Goal: Task Accomplishment & Management: Manage account settings

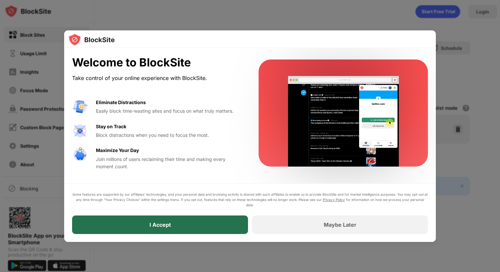
click at [237, 224] on div "I Accept" at bounding box center [160, 225] width 176 height 19
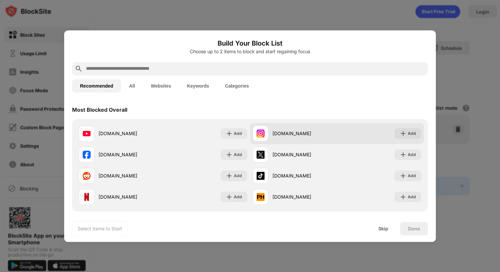
click at [333, 134] on div "instagram.com" at bounding box center [305, 133] width 65 height 7
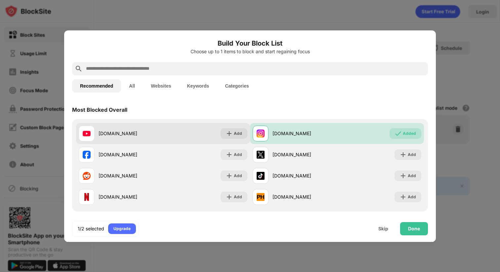
click at [189, 137] on div "youtube.com Add" at bounding box center [163, 133] width 174 height 21
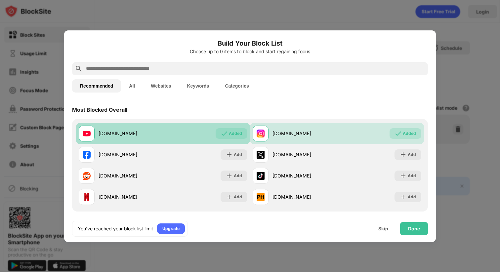
click at [156, 136] on div "youtube.com" at bounding box center [131, 133] width 65 height 7
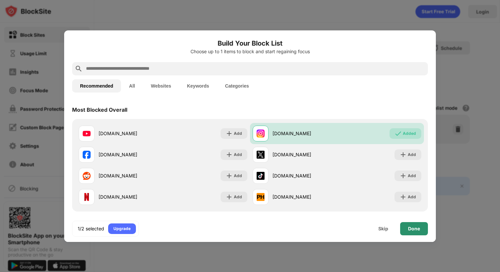
click at [424, 232] on div "Done" at bounding box center [414, 228] width 28 height 13
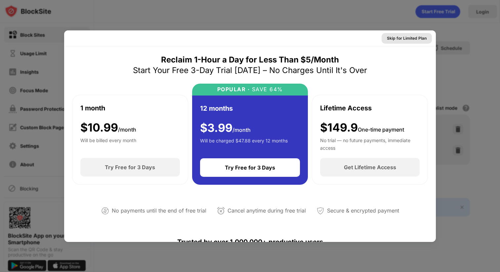
click at [421, 40] on div "Skip for Limited Plan" at bounding box center [407, 38] width 40 height 7
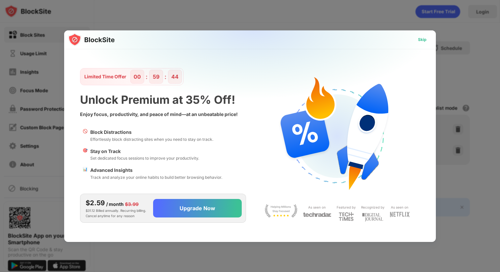
click at [423, 40] on div "Skip" at bounding box center [422, 39] width 9 height 7
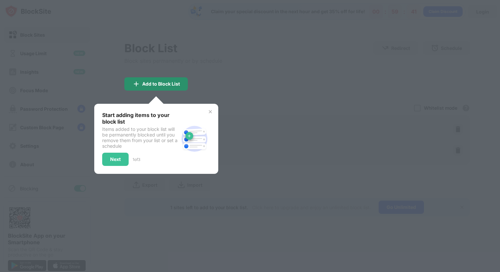
click at [161, 81] on div "Add to Block List" at bounding box center [161, 83] width 38 height 5
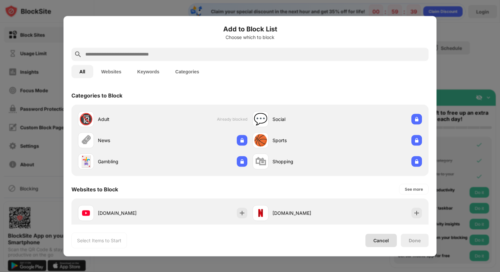
click at [387, 241] on div "Cancel" at bounding box center [381, 241] width 16 height 6
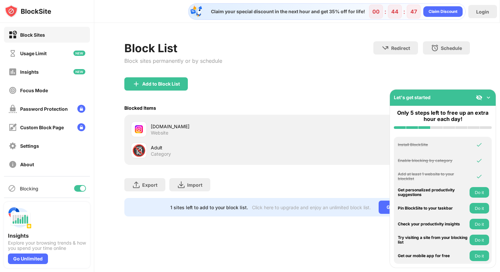
click at [492, 94] on img at bounding box center [488, 97] width 7 height 7
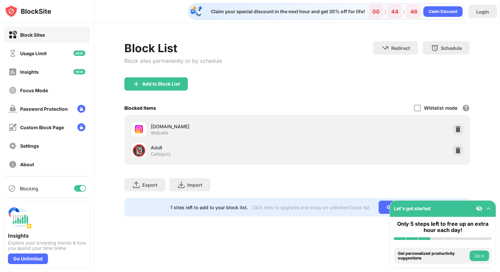
click at [454, 125] on div at bounding box center [458, 129] width 11 height 11
